Goal: Task Accomplishment & Management: Complete application form

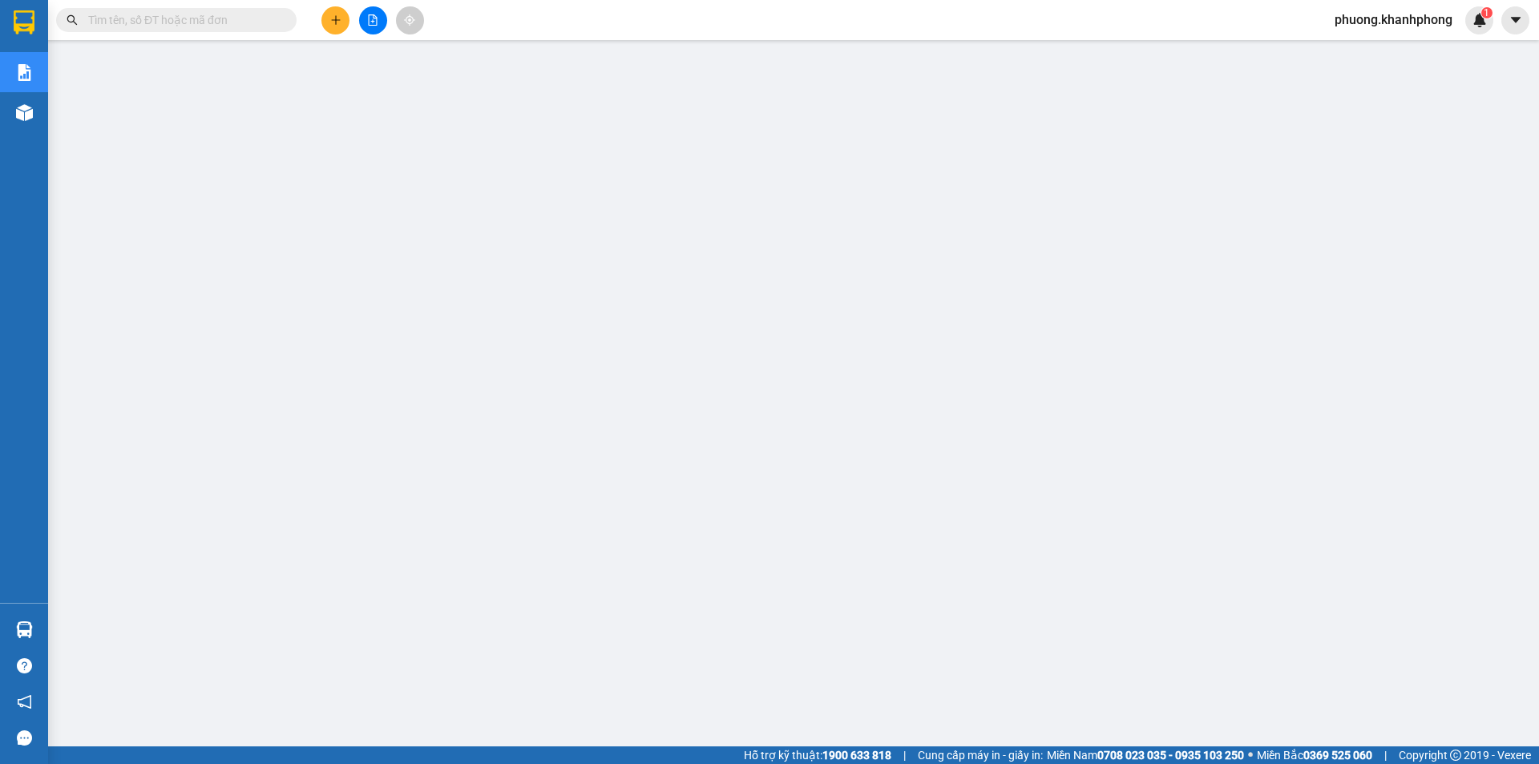
click at [1378, 14] on span "phuong.khanhphong" at bounding box center [1394, 20] width 144 height 20
click at [1368, 47] on span "Đăng xuất" at bounding box center [1399, 50] width 113 height 18
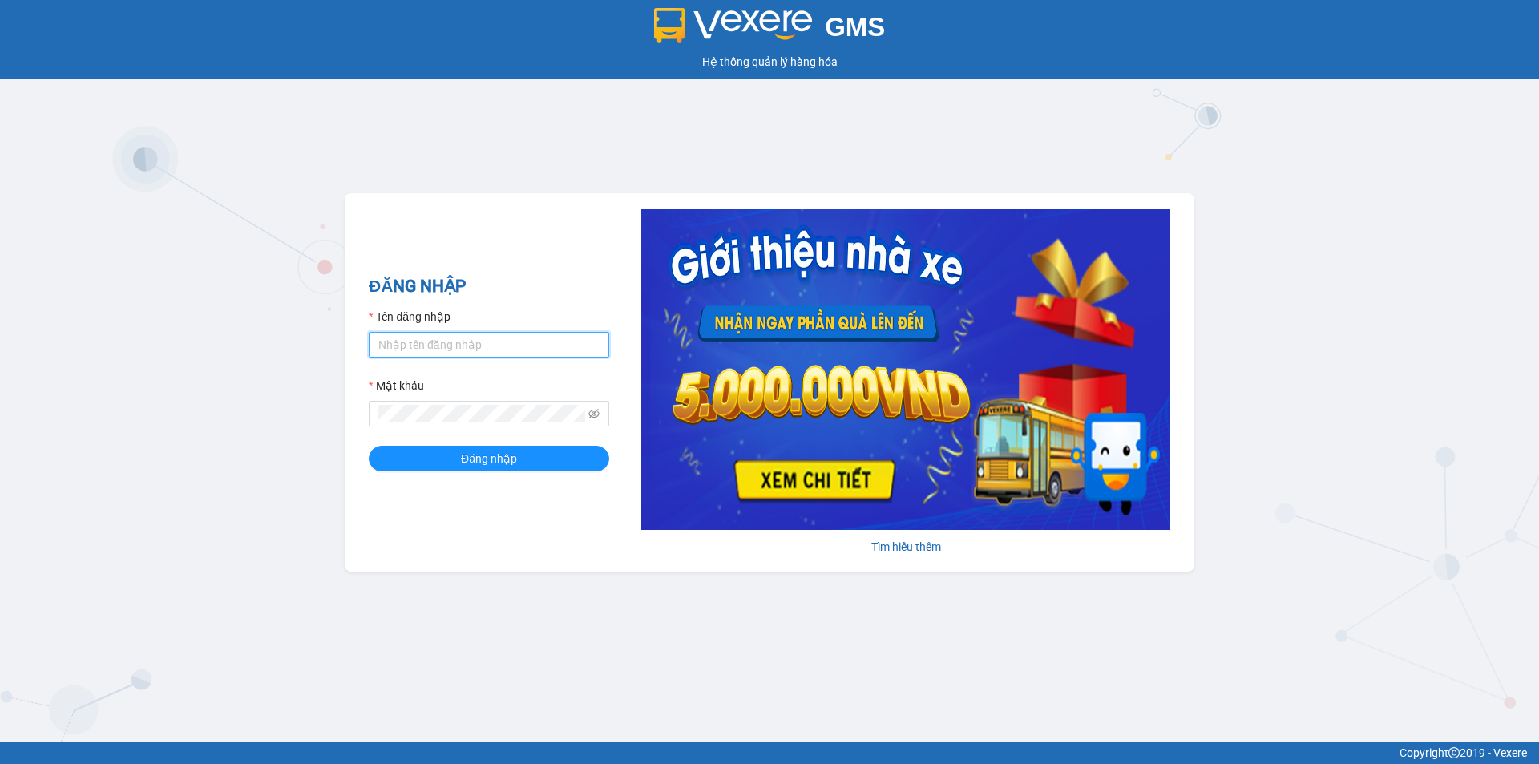
click at [470, 343] on input "Tên đăng nhập" at bounding box center [489, 345] width 241 height 26
type input "tien.khanhphong"
click at [369, 446] on button "Đăng nhập" at bounding box center [489, 459] width 241 height 26
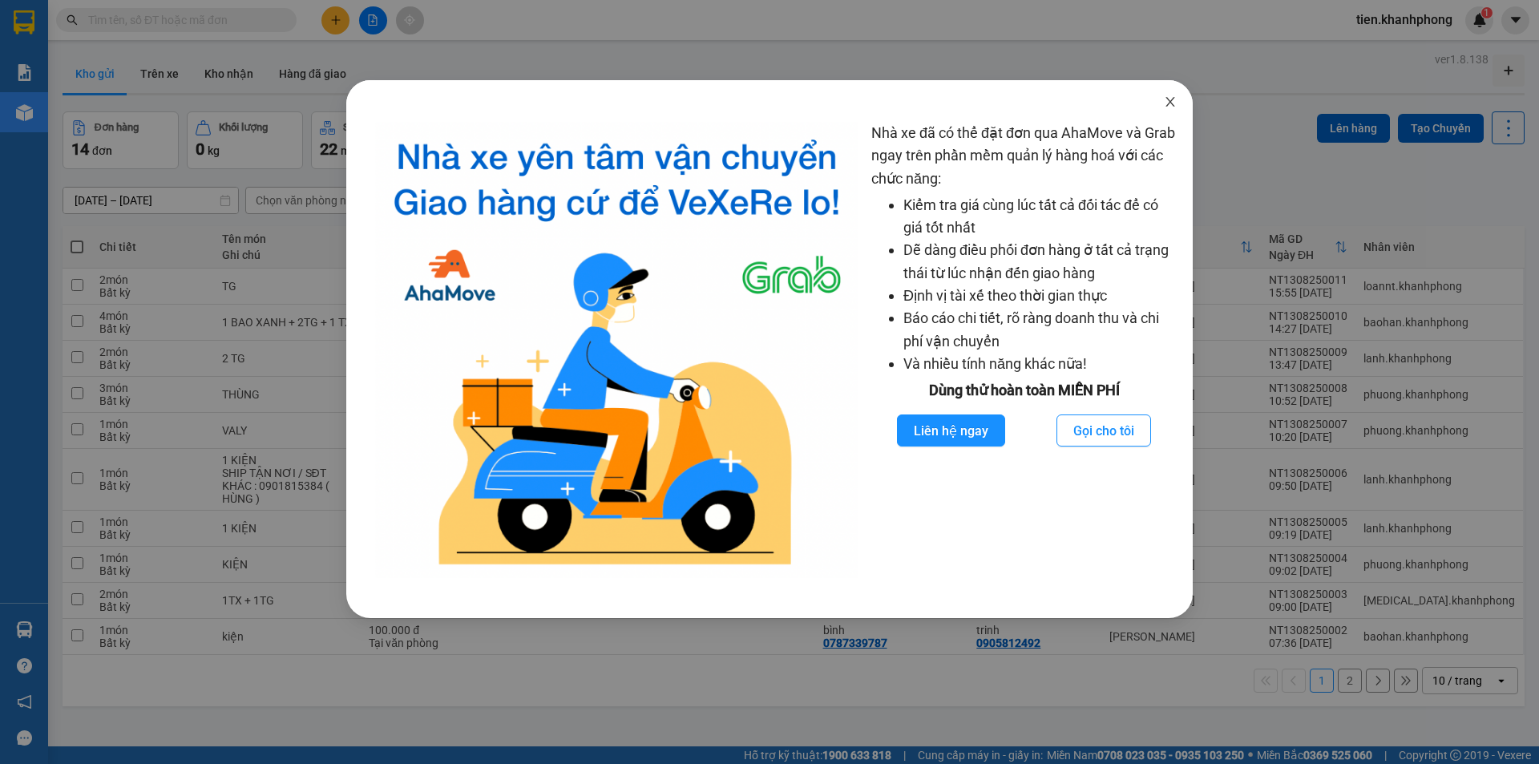
click at [1167, 103] on icon "close" at bounding box center [1170, 101] width 13 height 13
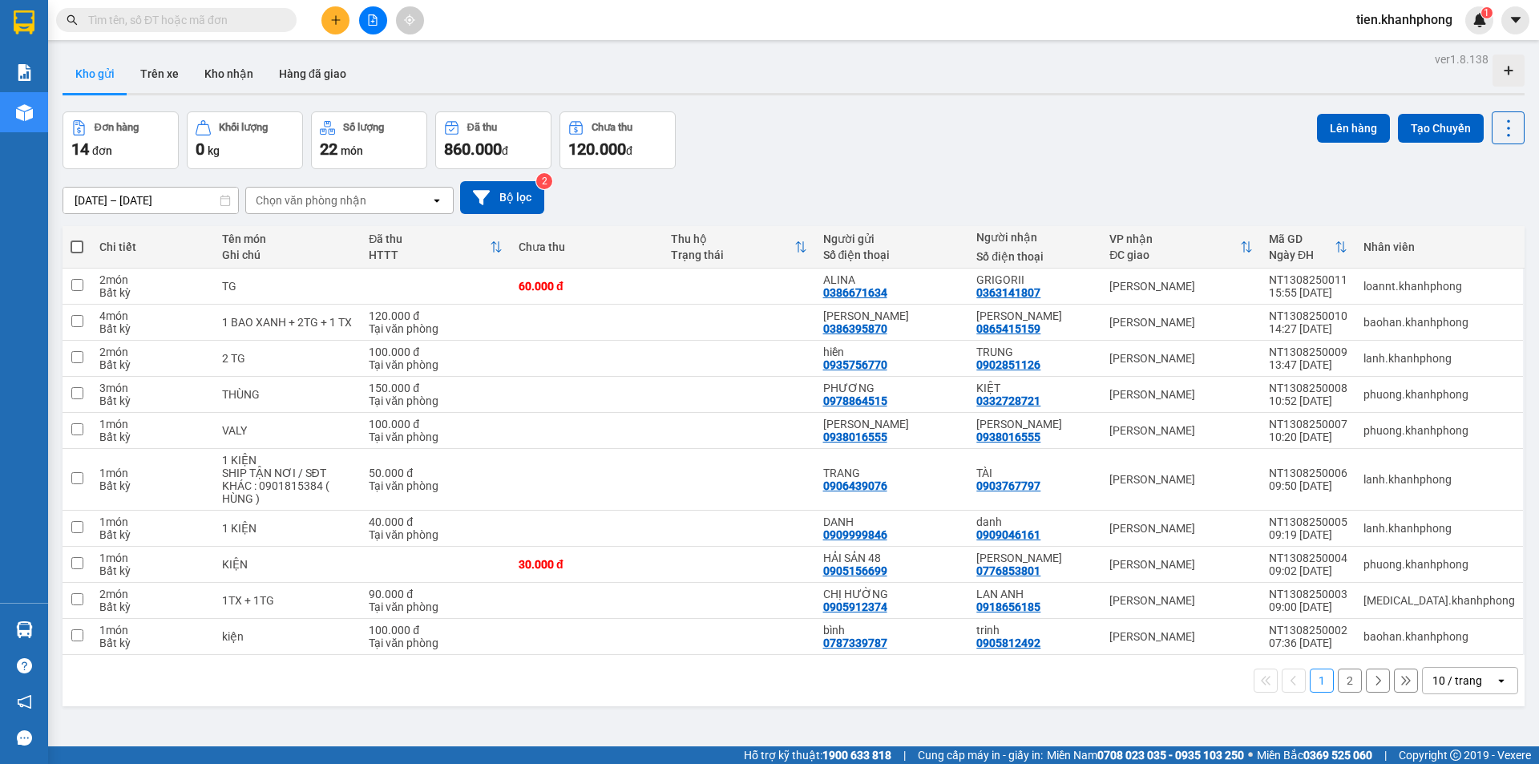
click at [330, 21] on icon "plus" at bounding box center [335, 19] width 11 height 11
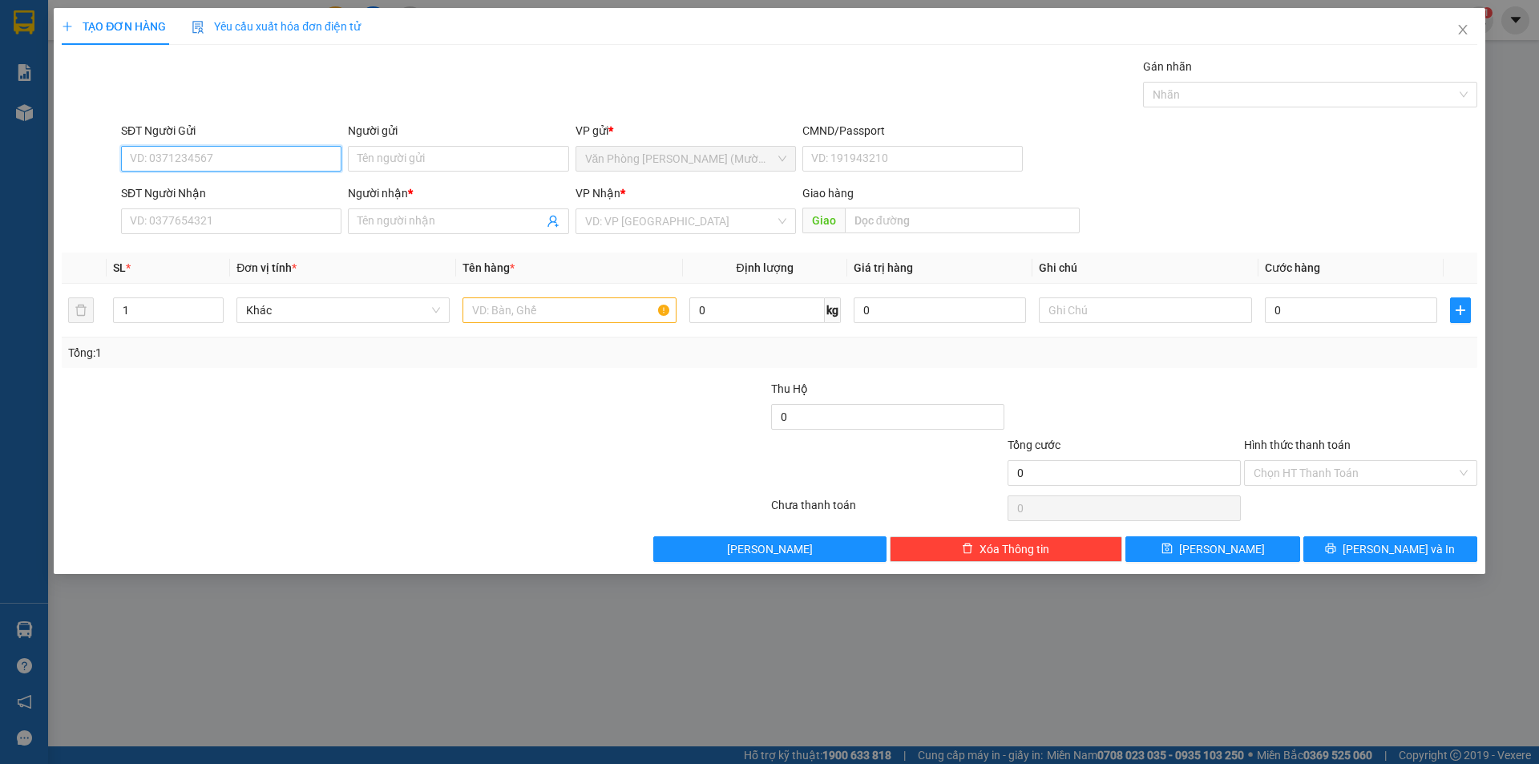
drag, startPoint x: 244, startPoint y: 156, endPoint x: 0, endPoint y: 198, distance: 247.3
click at [234, 156] on input "SĐT Người Gửi" at bounding box center [231, 159] width 221 height 26
type input "0373607135"
click at [202, 188] on div "0373607135 - TRỌNG" at bounding box center [231, 191] width 201 height 18
type input "TRỌNG"
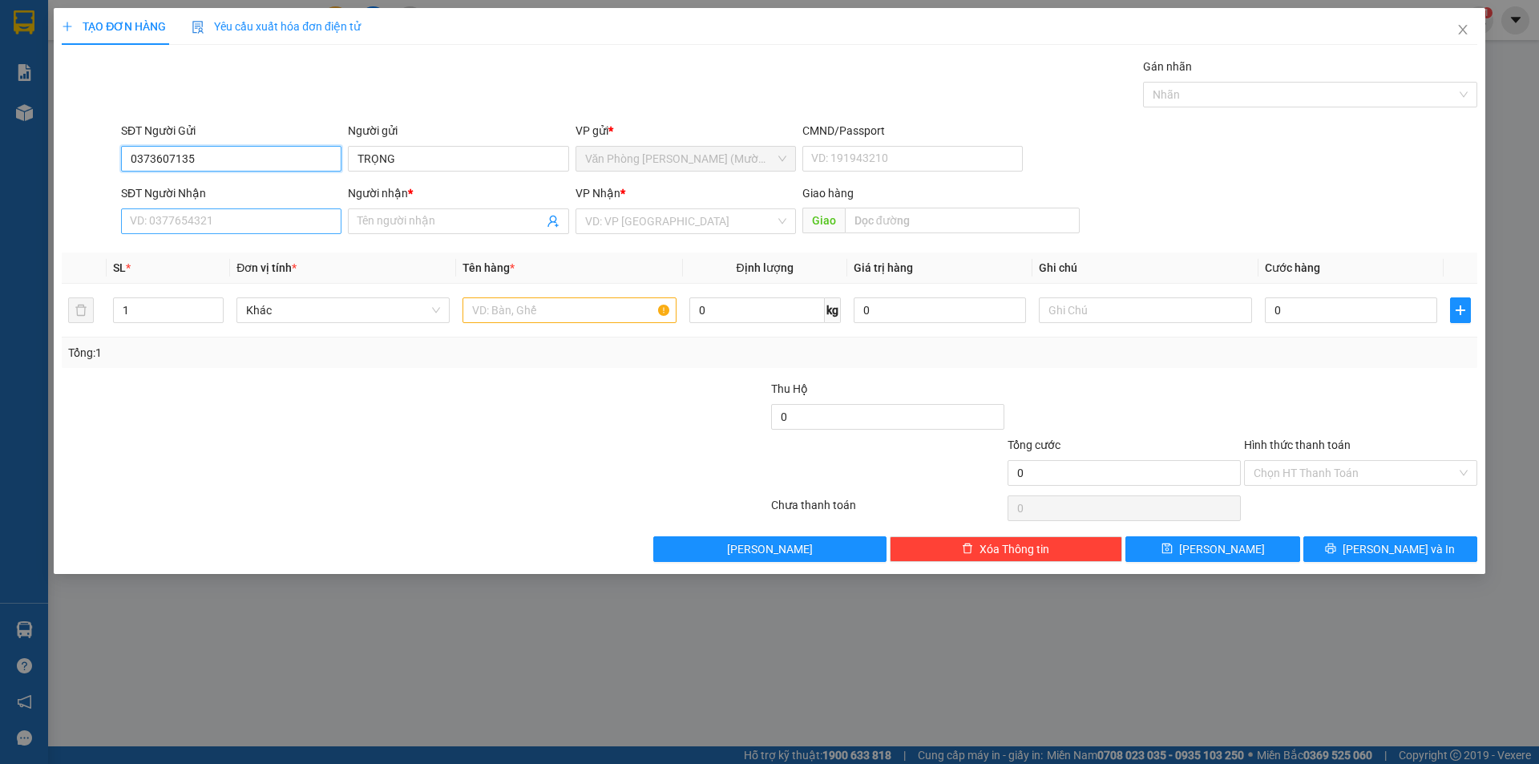
type input "0373607135"
click at [178, 222] on input "SĐT Người Nhận" at bounding box center [231, 221] width 221 height 26
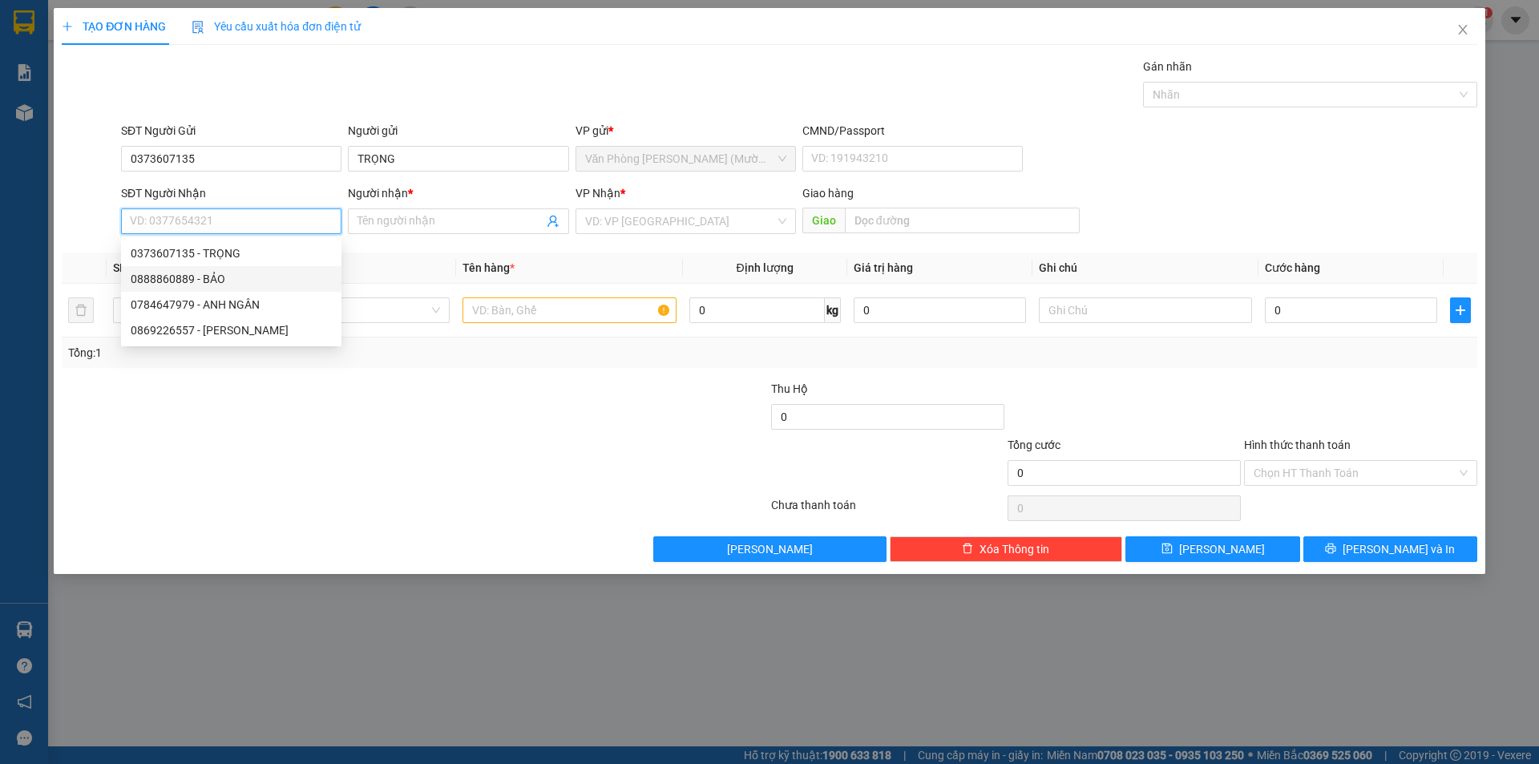
click at [199, 279] on div "0888860889 - BẢO" at bounding box center [231, 279] width 201 height 18
type input "0888860889"
type input "BẢO"
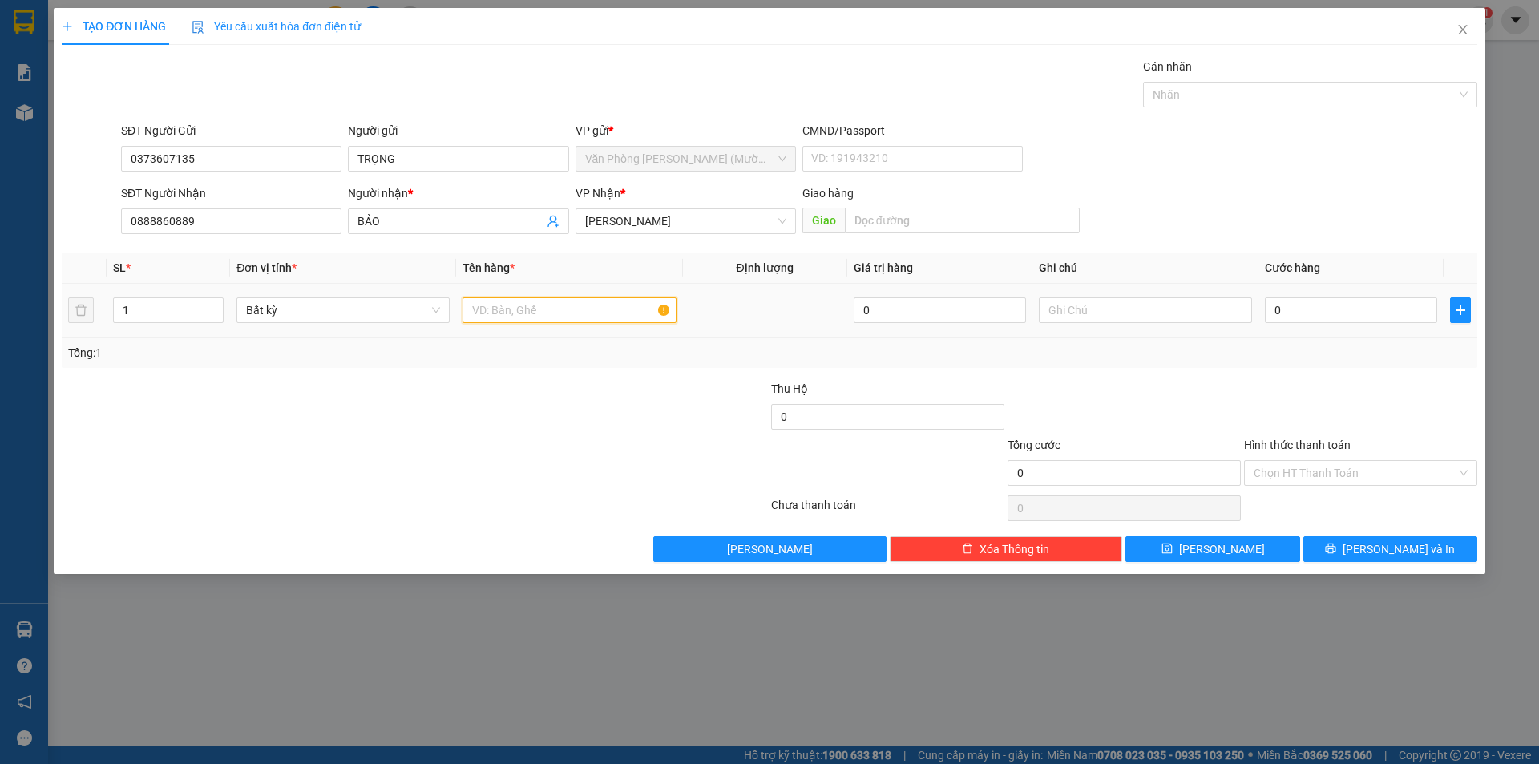
click at [522, 318] on input "text" at bounding box center [569, 310] width 213 height 26
type input "t"
type input "THÙNG GIẤY"
click at [1302, 304] on input "0" at bounding box center [1351, 310] width 172 height 26
type input "5"
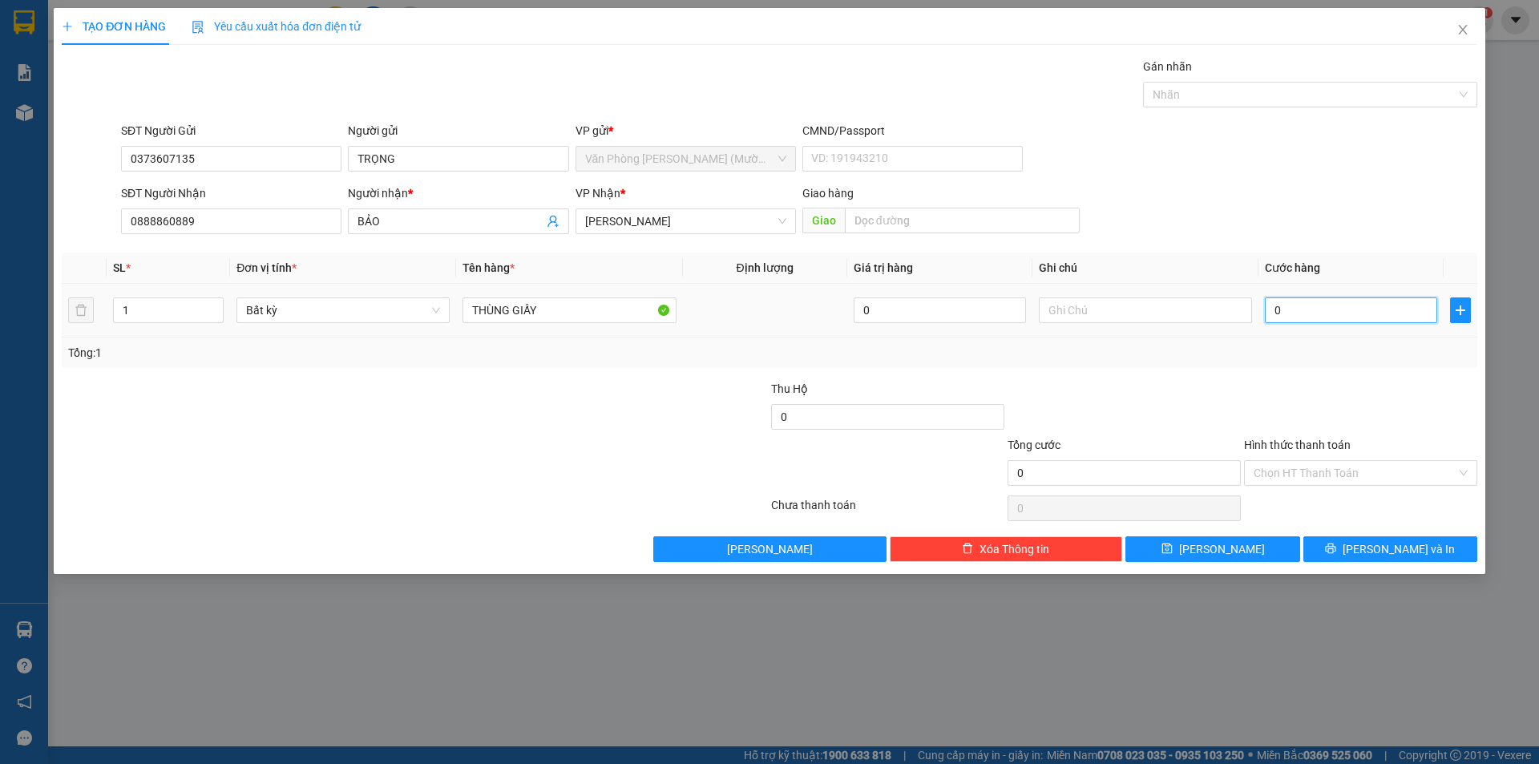
type input "5"
type input "50"
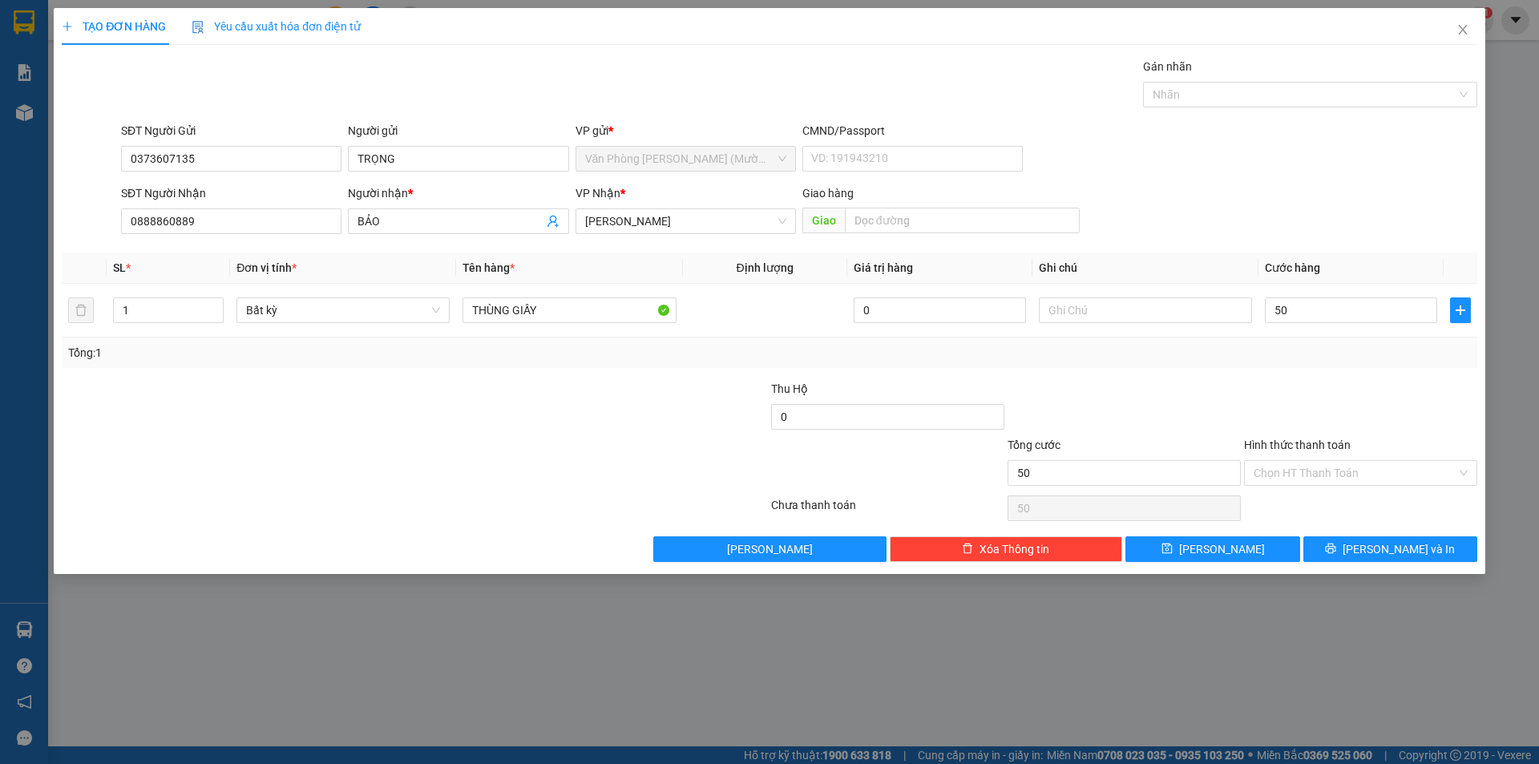
type input "50.000"
click at [1339, 375] on div "Transit Pickup Surcharge Ids Transit Deliver Surcharge Ids Transit Deliver Surc…" at bounding box center [770, 310] width 1416 height 504
click at [1380, 555] on span "[PERSON_NAME] và In" at bounding box center [1399, 549] width 112 height 18
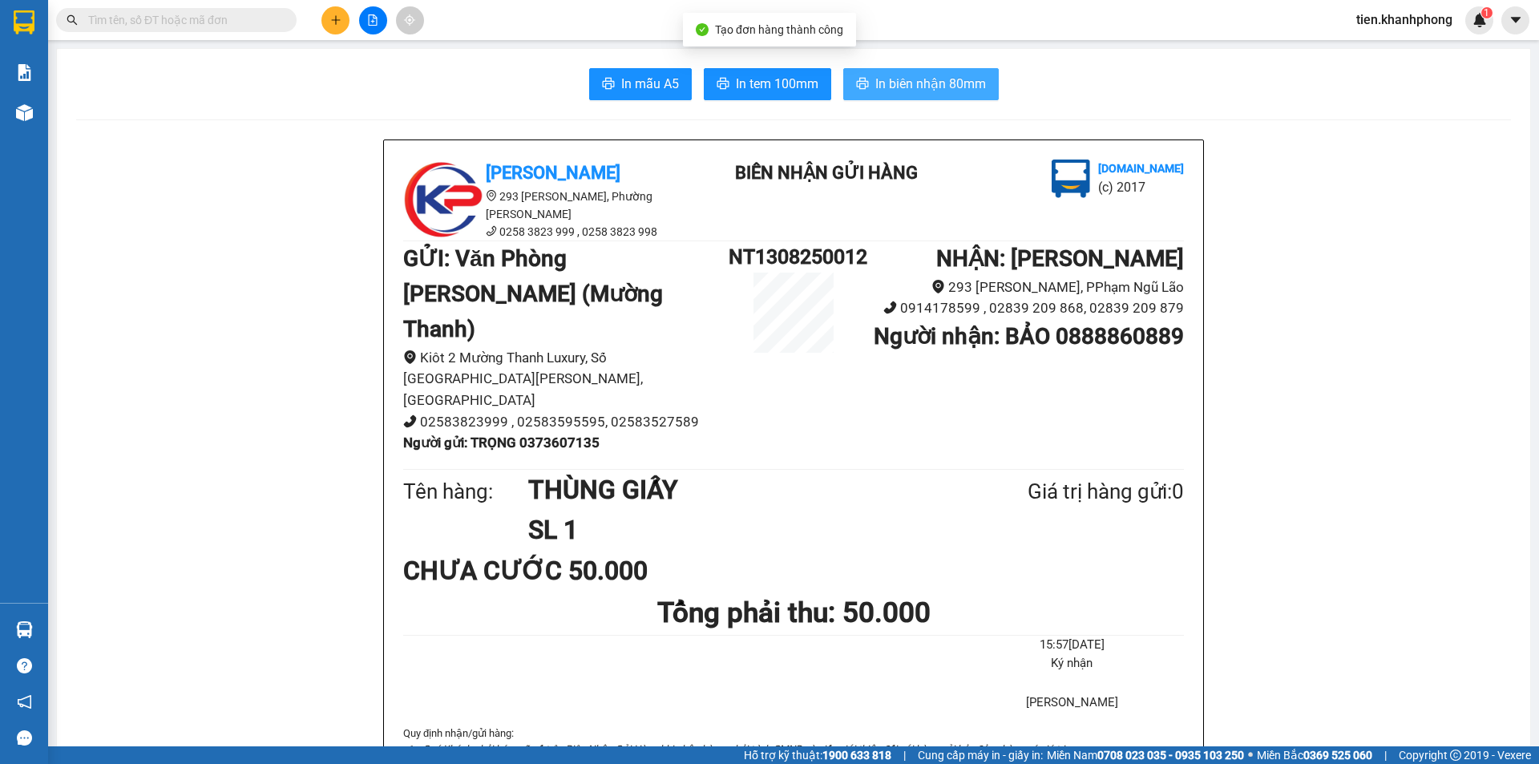
click at [917, 81] on span "In biên nhận 80mm" at bounding box center [931, 84] width 111 height 20
click at [930, 83] on span "In biên nhận 80mm" at bounding box center [931, 84] width 111 height 20
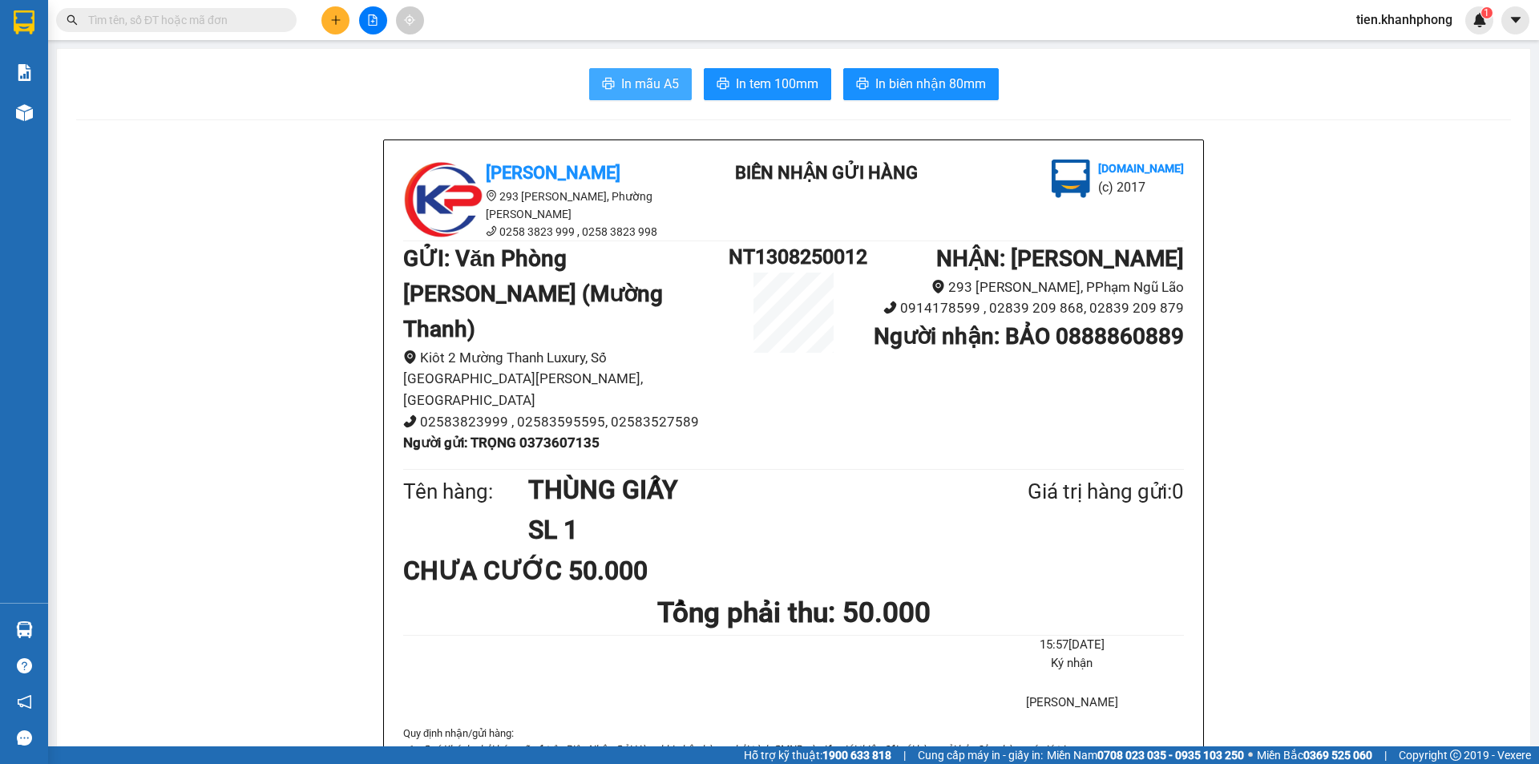
click at [630, 77] on span "In mẫu A5" at bounding box center [650, 84] width 58 height 20
